Goal: Find specific page/section: Find specific page/section

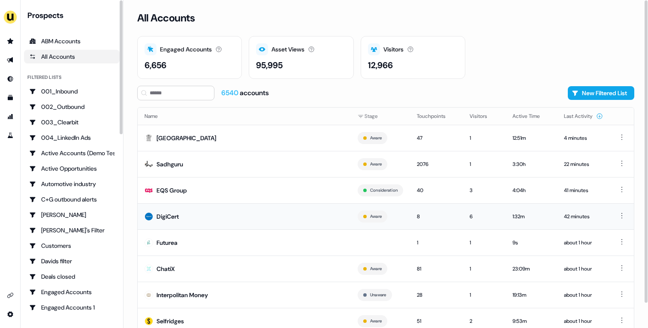
click at [250, 219] on td "DigiCert" at bounding box center [244, 216] width 213 height 26
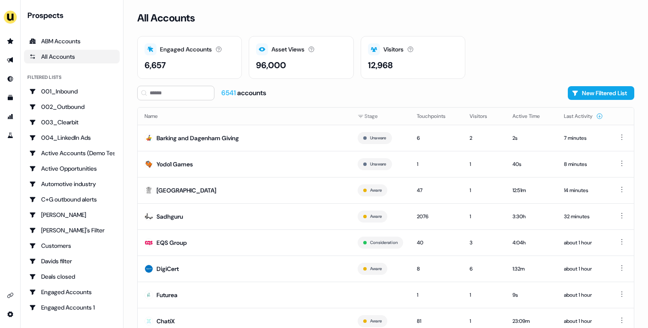
scroll to position [27, 0]
